Goal: Task Accomplishment & Management: Complete application form

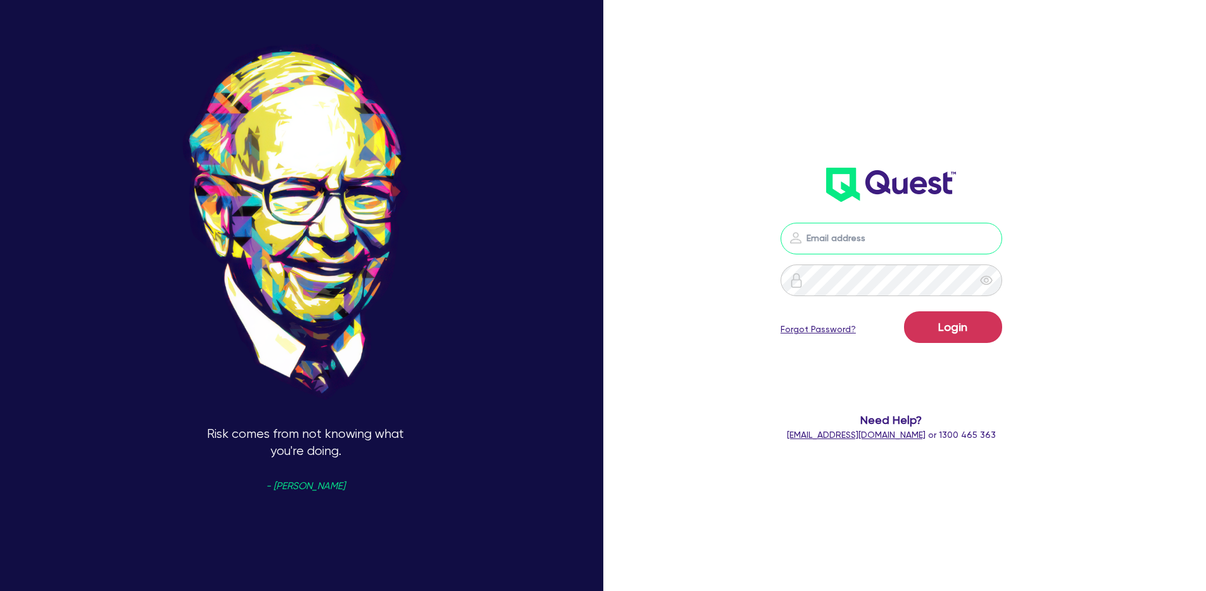
click at [875, 250] on input "email" at bounding box center [891, 239] width 222 height 32
type input "[PERSON_NAME][EMAIL_ADDRESS][DOMAIN_NAME]"
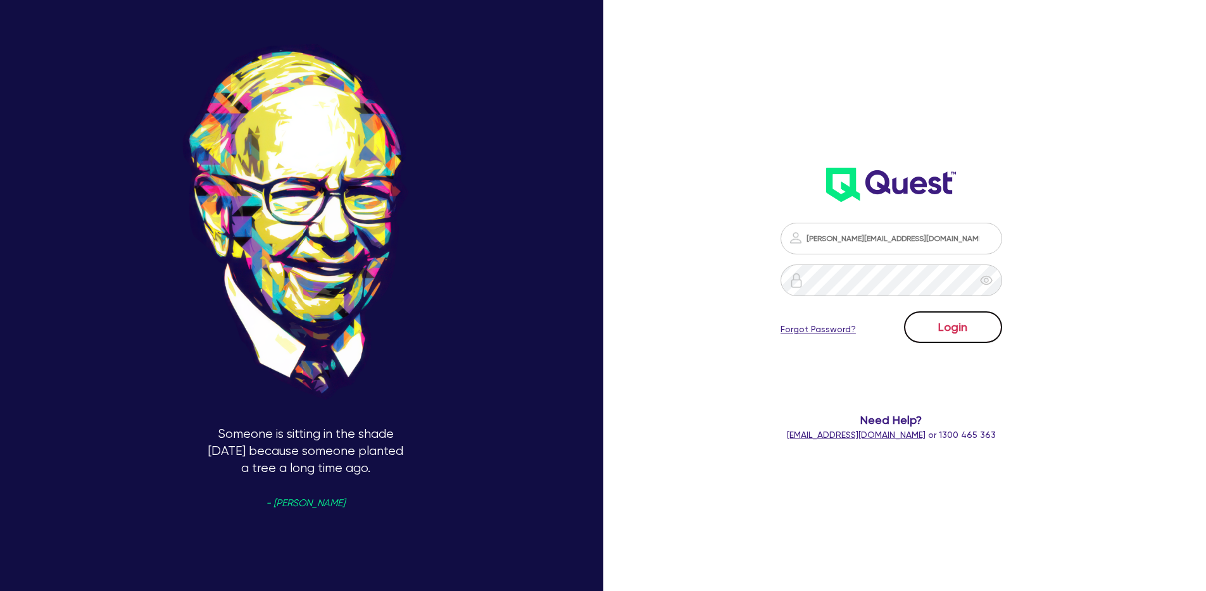
click at [956, 330] on button "Login" at bounding box center [953, 327] width 98 height 32
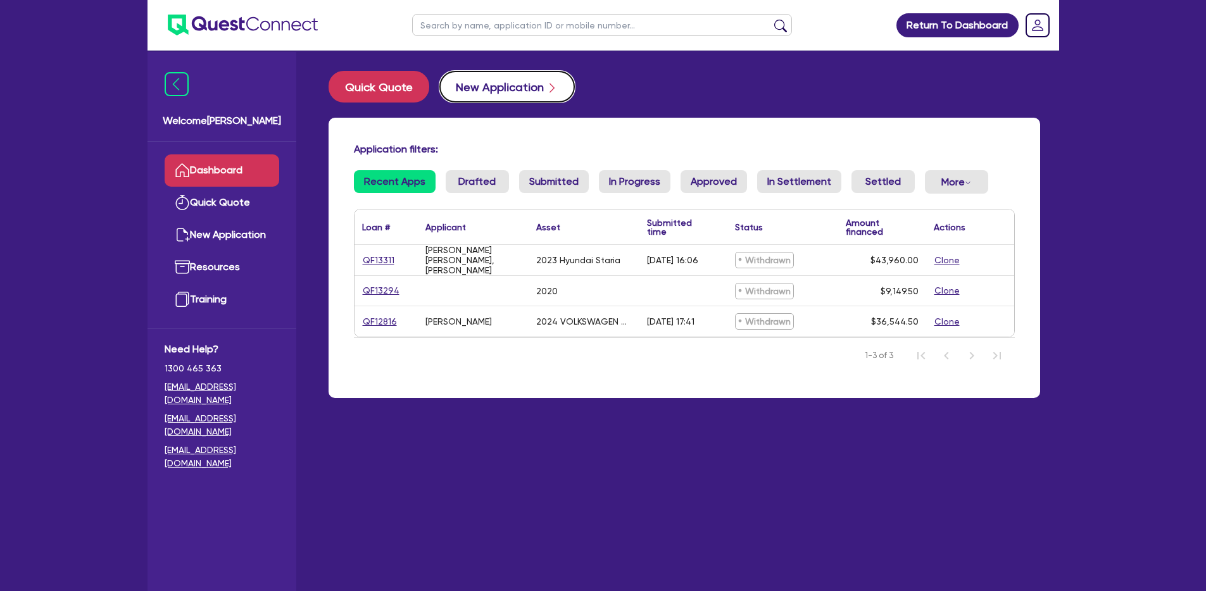
click at [485, 92] on button "New Application" at bounding box center [506, 87] width 135 height 32
select select "Quest Finance - Own Book"
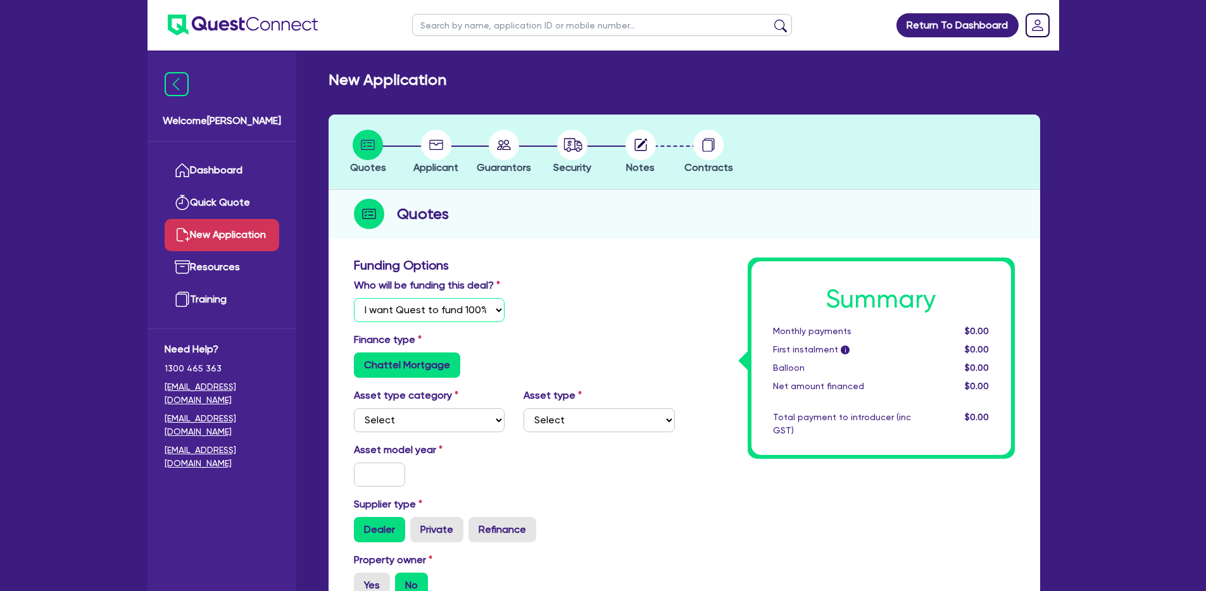
click at [441, 315] on select "Select I will fund 100% I will co-fund with Quest I want Quest to fund 100% Oth…" at bounding box center [429, 310] width 151 height 24
click at [465, 417] on select "Select Cars and light trucks Primary assets Secondary assets Tertiary assets" at bounding box center [429, 420] width 151 height 24
select select "CARS_AND_LIGHT_TRUCKS"
click at [354, 408] on select "Select Cars and light trucks Primary assets Secondary assets Tertiary assets" at bounding box center [429, 420] width 151 height 24
click at [571, 425] on select "Select" at bounding box center [598, 420] width 151 height 24
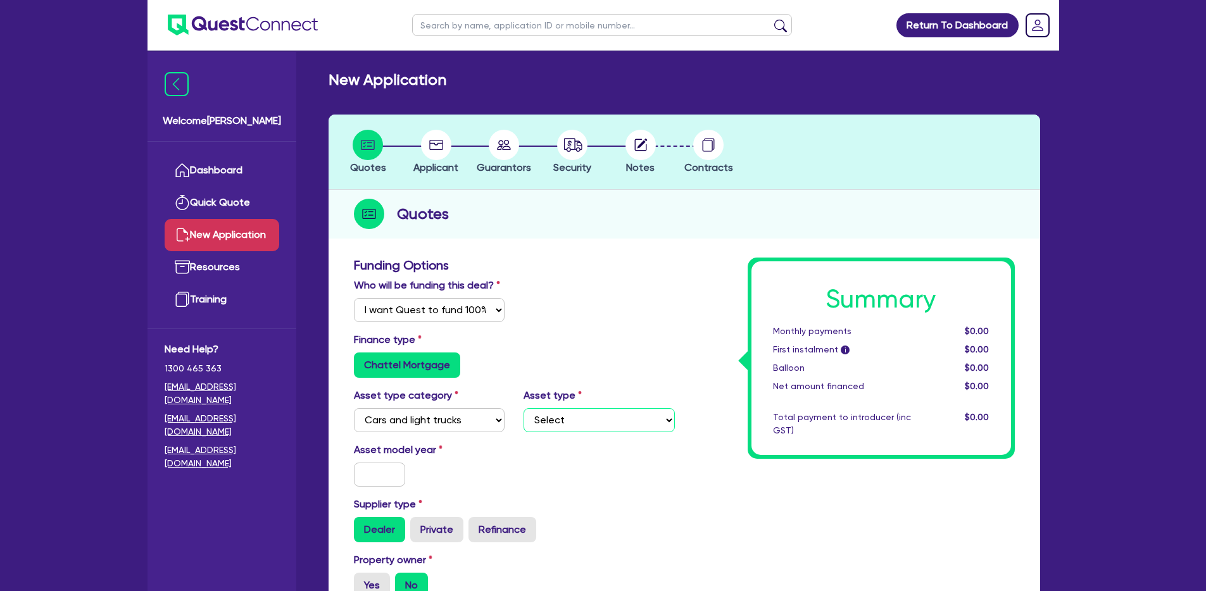
select select "PASSENGER_VEHICLES"
click at [523, 408] on select "Select Passenger vehicles Vans and utes Light trucks up to 4.5 tonne" at bounding box center [598, 420] width 151 height 24
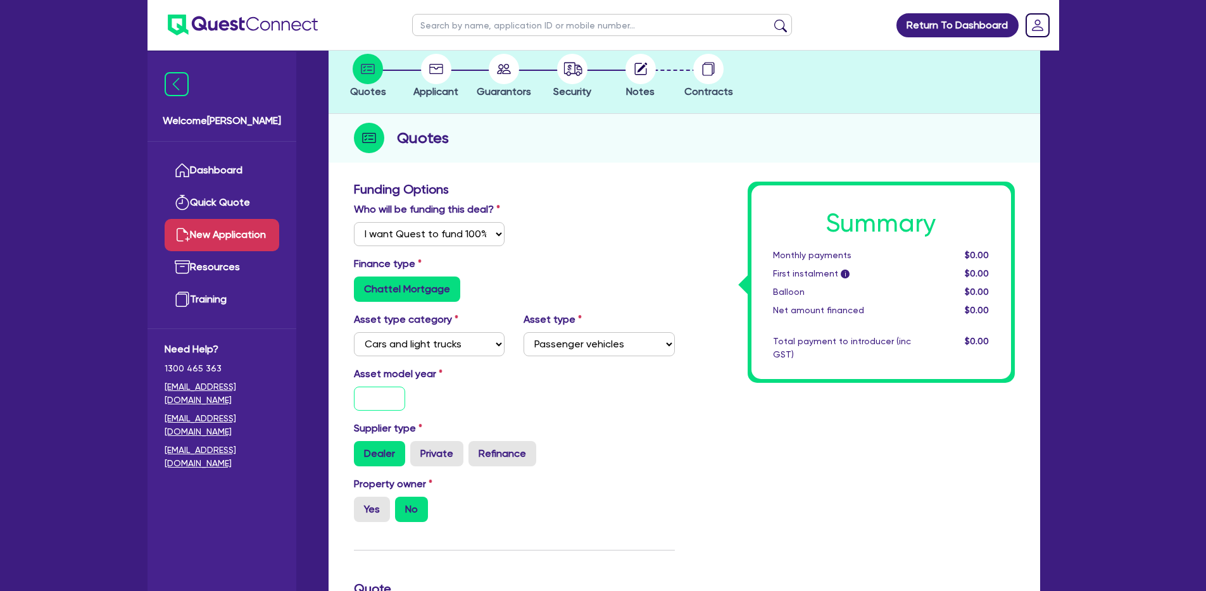
click at [394, 401] on input "text" at bounding box center [380, 399] width 52 height 24
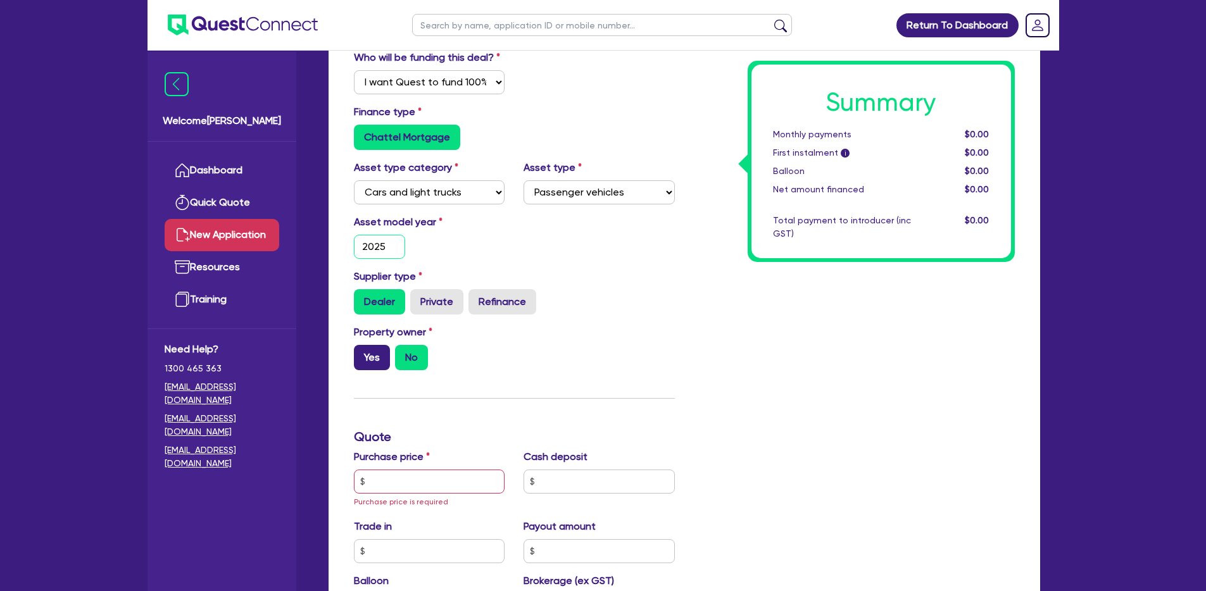
type input "2025"
click at [364, 356] on label "Yes" at bounding box center [372, 357] width 36 height 25
click at [362, 353] on input "Yes" at bounding box center [358, 349] width 8 height 8
radio input "true"
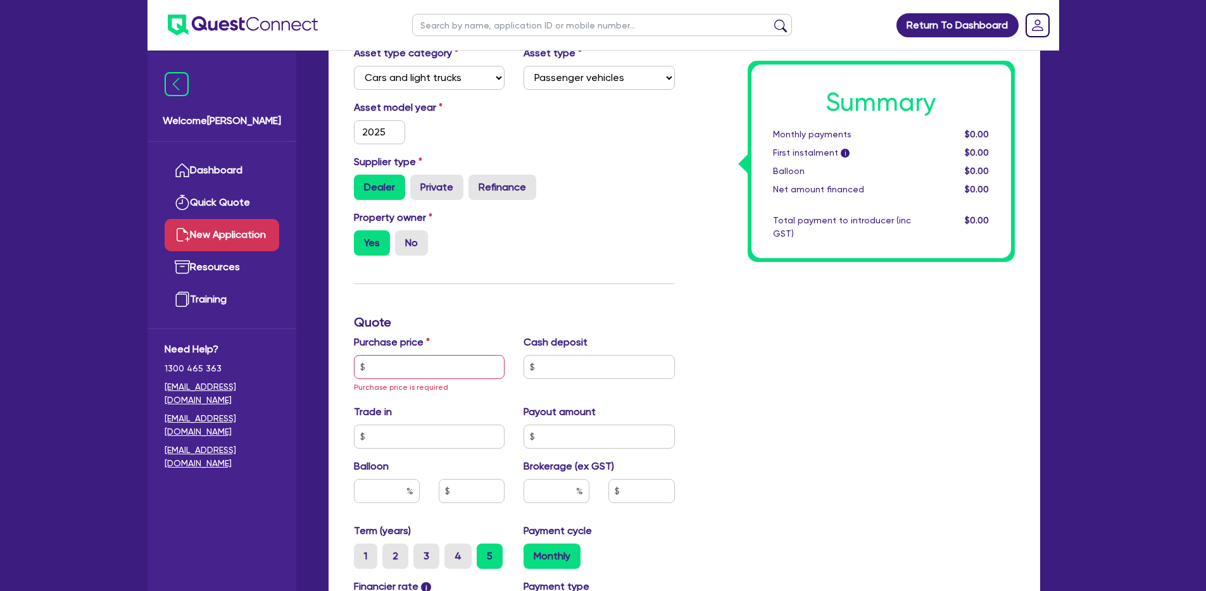
scroll to position [380, 0]
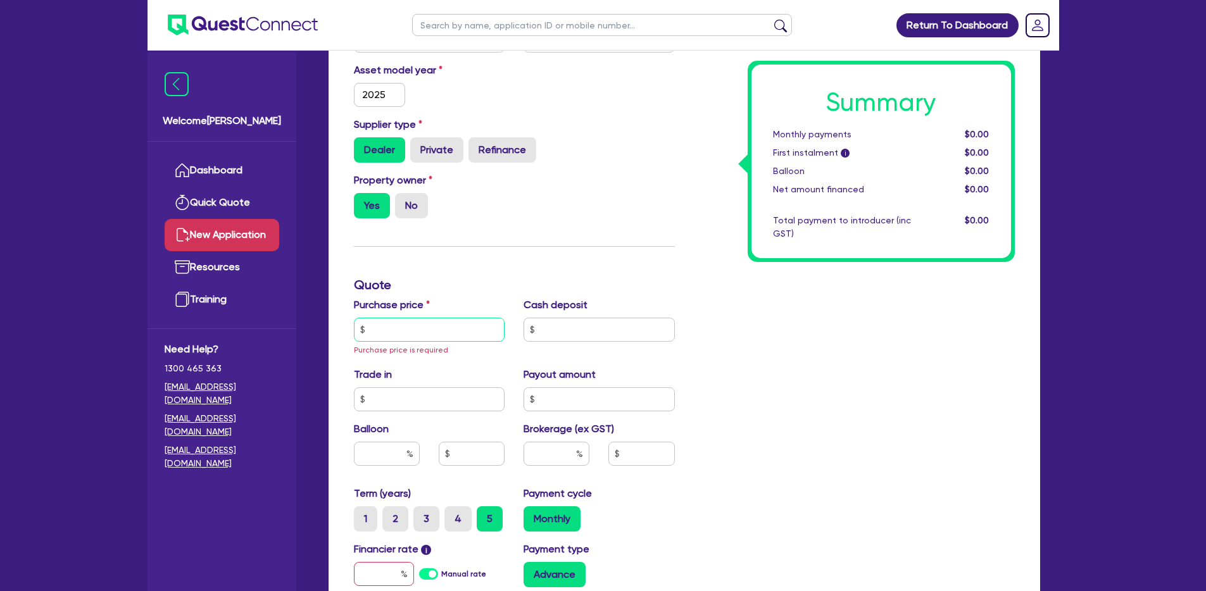
click at [427, 331] on input "text" at bounding box center [429, 330] width 151 height 24
type input "4"
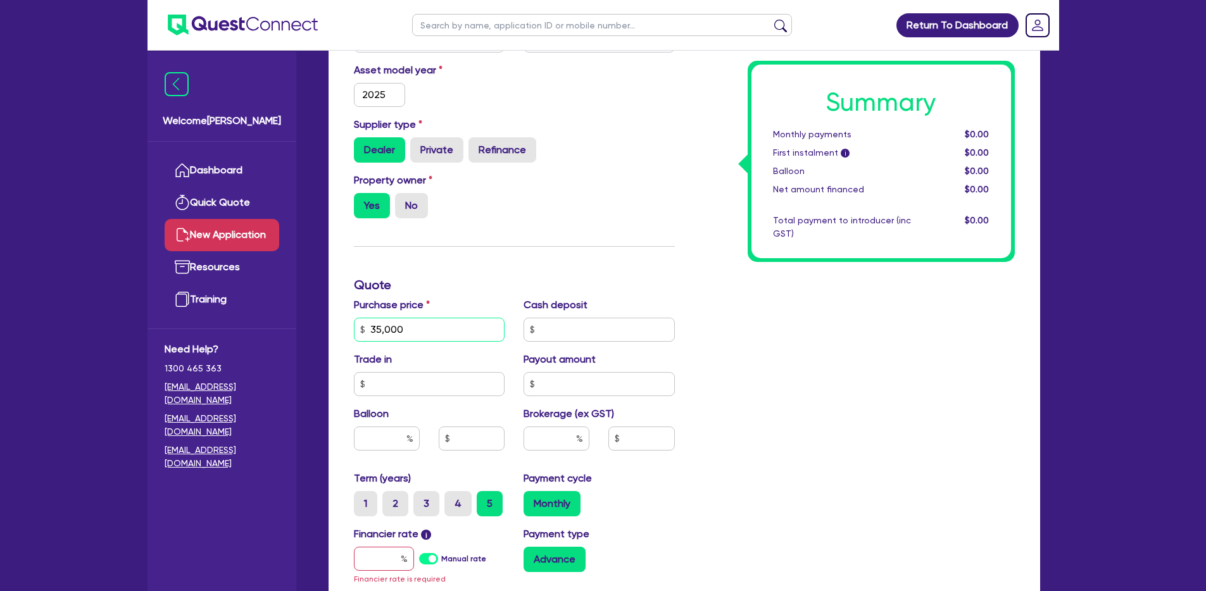
type input "35,000"
click at [602, 387] on input "text" at bounding box center [598, 384] width 151 height 24
click at [550, 437] on input "text" at bounding box center [556, 439] width 66 height 24
type input "8"
click at [547, 456] on div "8" at bounding box center [556, 444] width 85 height 34
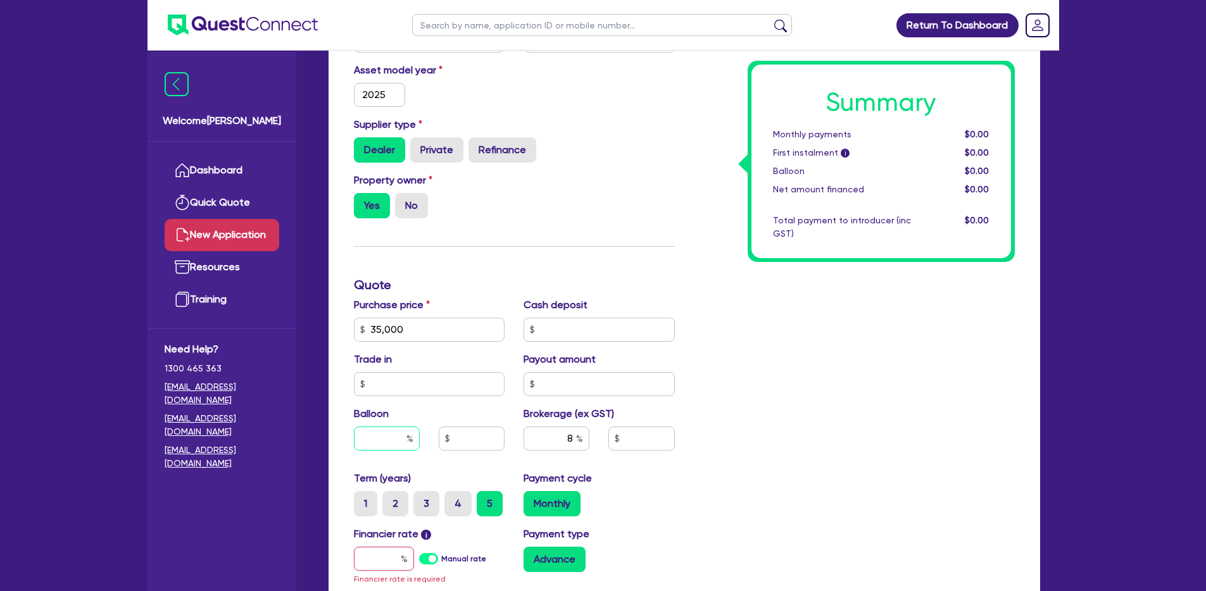
click at [414, 437] on input "text" at bounding box center [387, 439] width 66 height 24
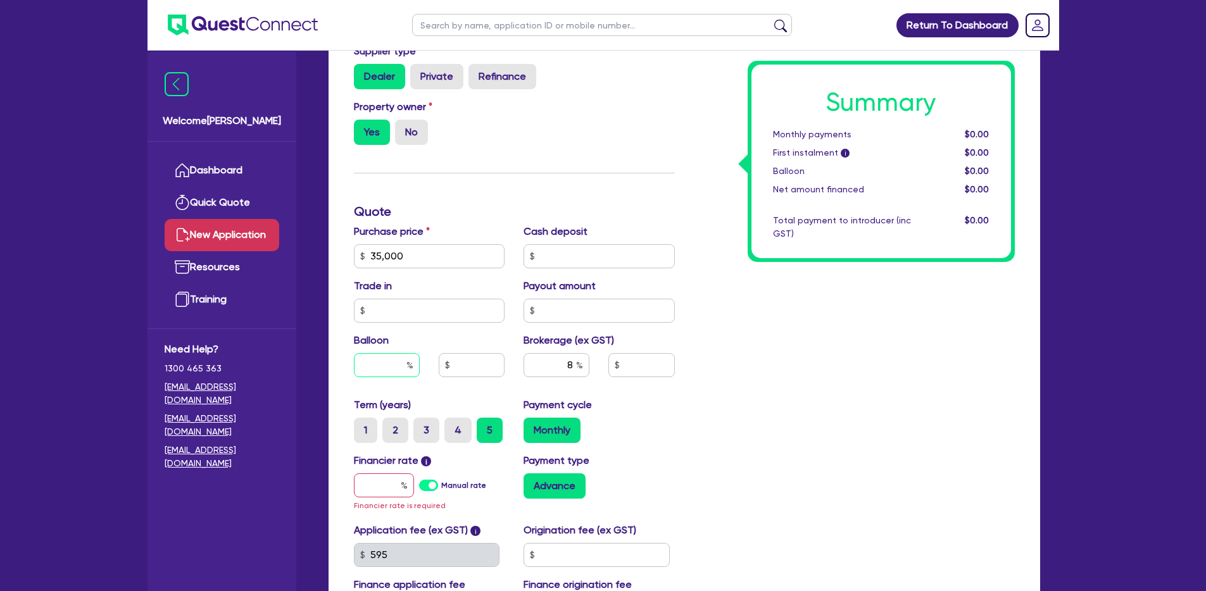
scroll to position [456, 0]
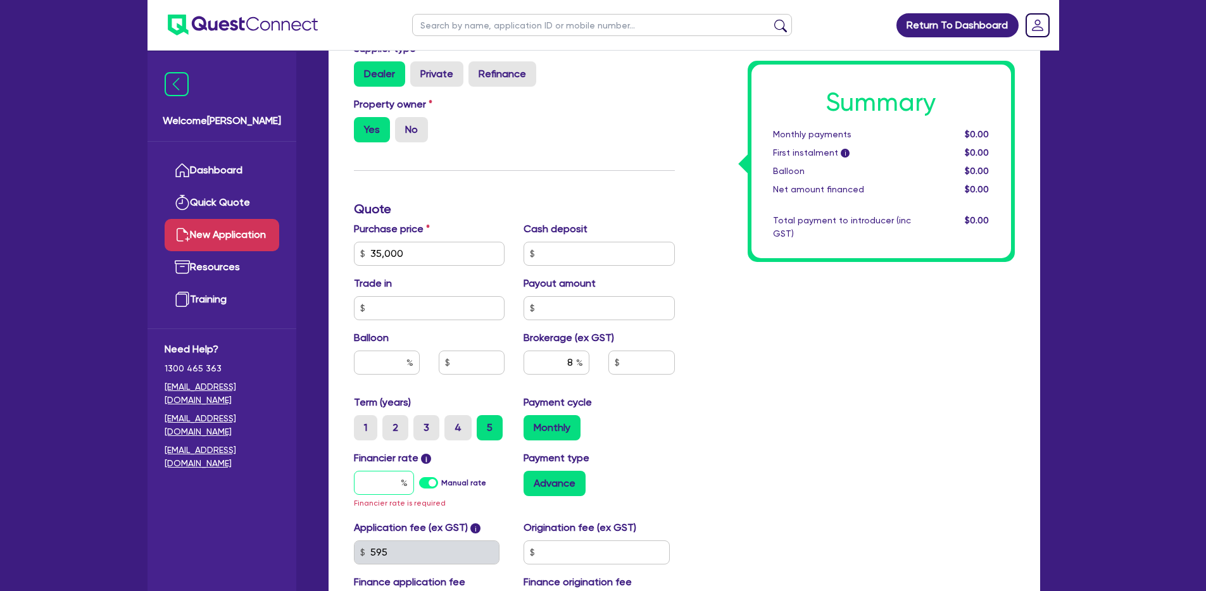
click at [361, 483] on input "text" at bounding box center [384, 483] width 60 height 24
type input "1"
type input "2,800"
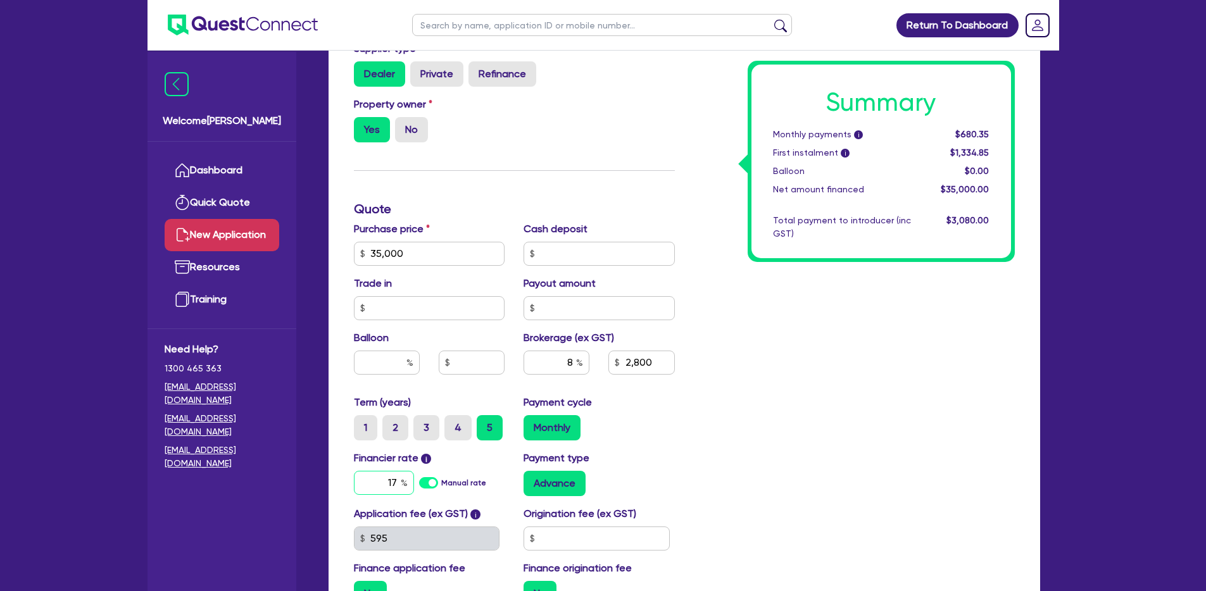
type input "17"
click at [703, 499] on div "Summary Monthly payments i $680.35 First instalment i $1,334.85 Balloon $0.00 N…" at bounding box center [854, 209] width 340 height 815
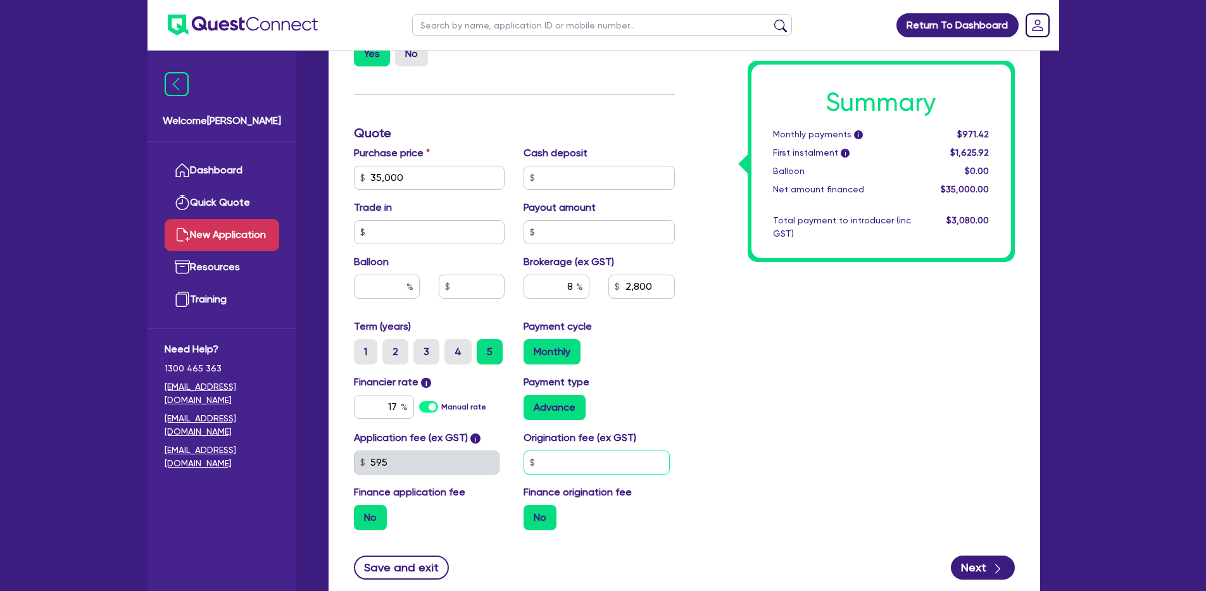
click at [589, 467] on input "text" at bounding box center [596, 463] width 146 height 24
type input "2,800"
type input "9"
type input "2,800"
type input "99"
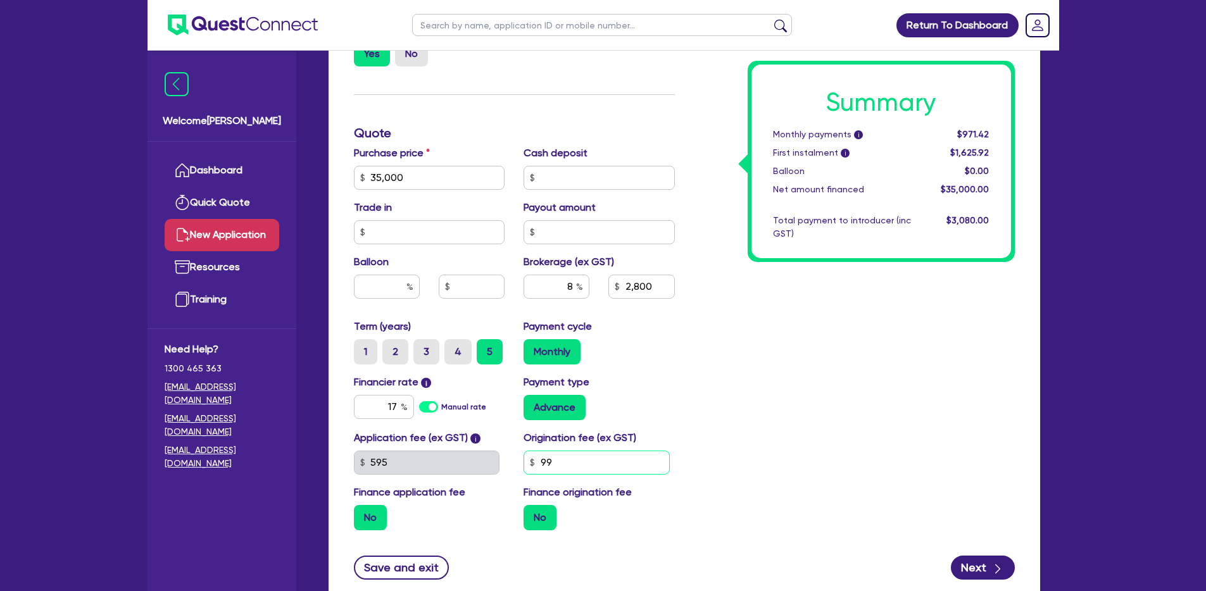
type input "2,800"
type input "990"
click at [806, 407] on div "Summary Monthly payments i $971.42 First instalment i $1,625.92 Balloon $0.00 N…" at bounding box center [854, 133] width 340 height 815
click at [617, 467] on input "990" at bounding box center [596, 463] width 146 height 24
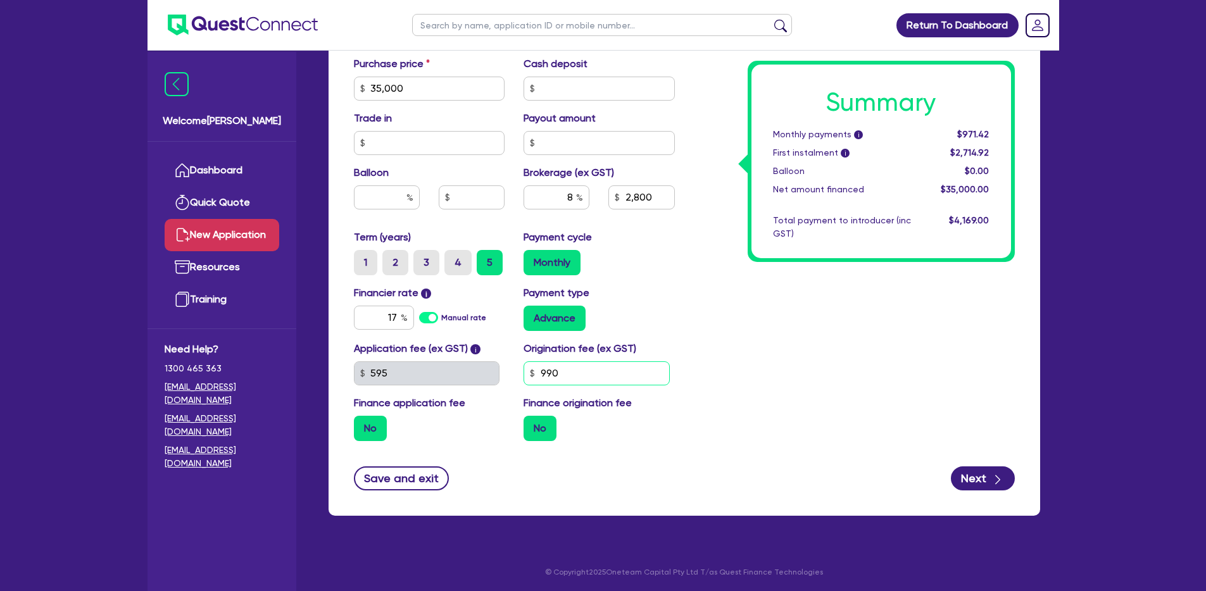
scroll to position [623, 0]
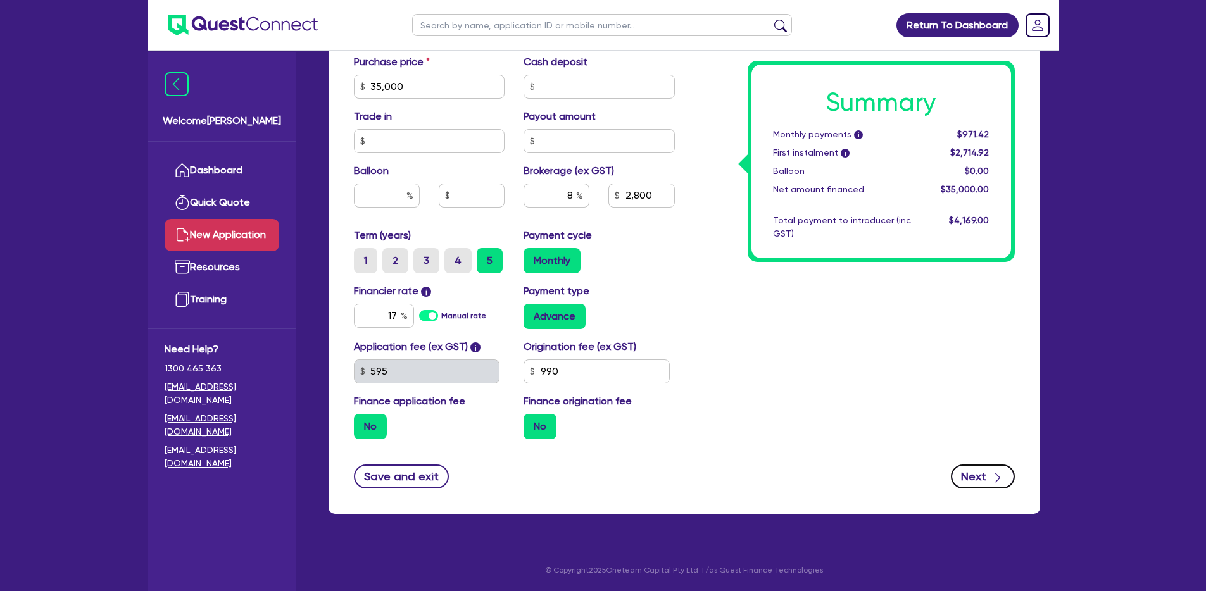
click at [985, 475] on button "Next" at bounding box center [983, 477] width 64 height 24
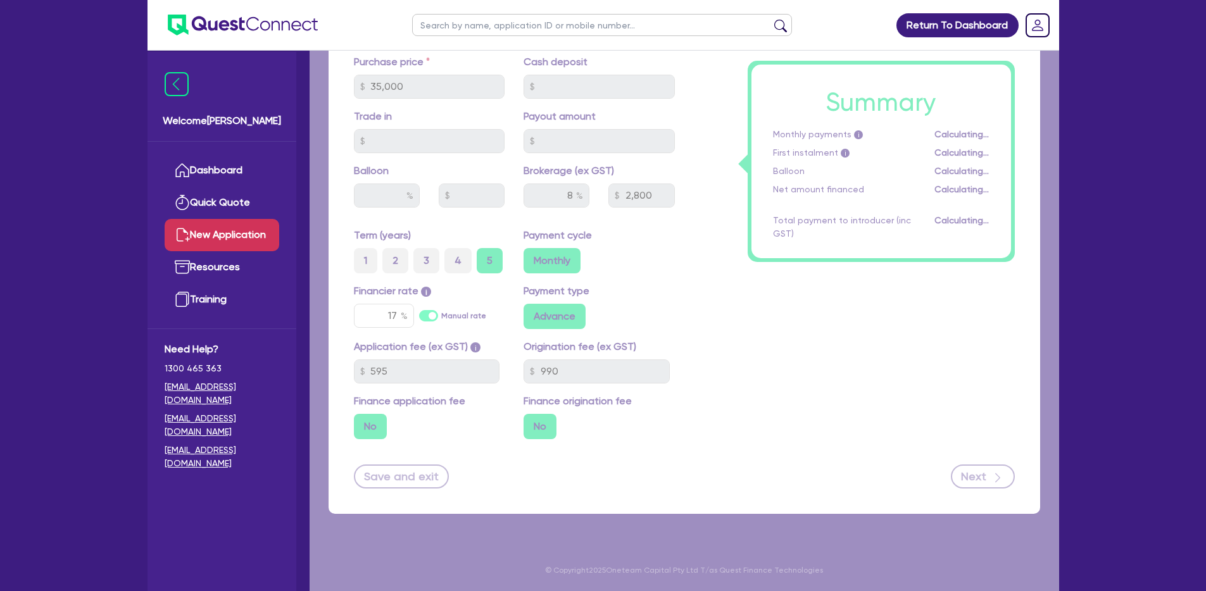
type input "2,800"
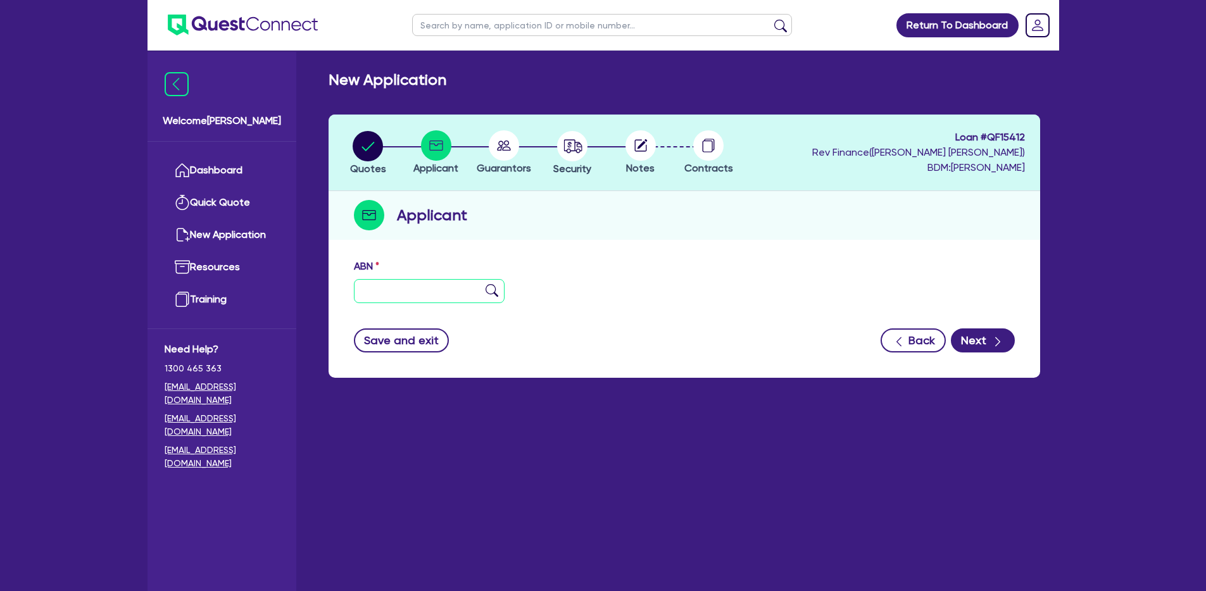
click at [417, 294] on input "text" at bounding box center [429, 291] width 151 height 24
click at [668, 296] on div "ABN" at bounding box center [684, 286] width 680 height 54
drag, startPoint x: 975, startPoint y: 168, endPoint x: 1053, endPoint y: 169, distance: 78.5
click at [1053, 169] on div "New Application Quotes Applicant [GEOGRAPHIC_DATA] Security Notes Contracts Loa…" at bounding box center [684, 232] width 749 height 322
